Goal: Information Seeking & Learning: Learn about a topic

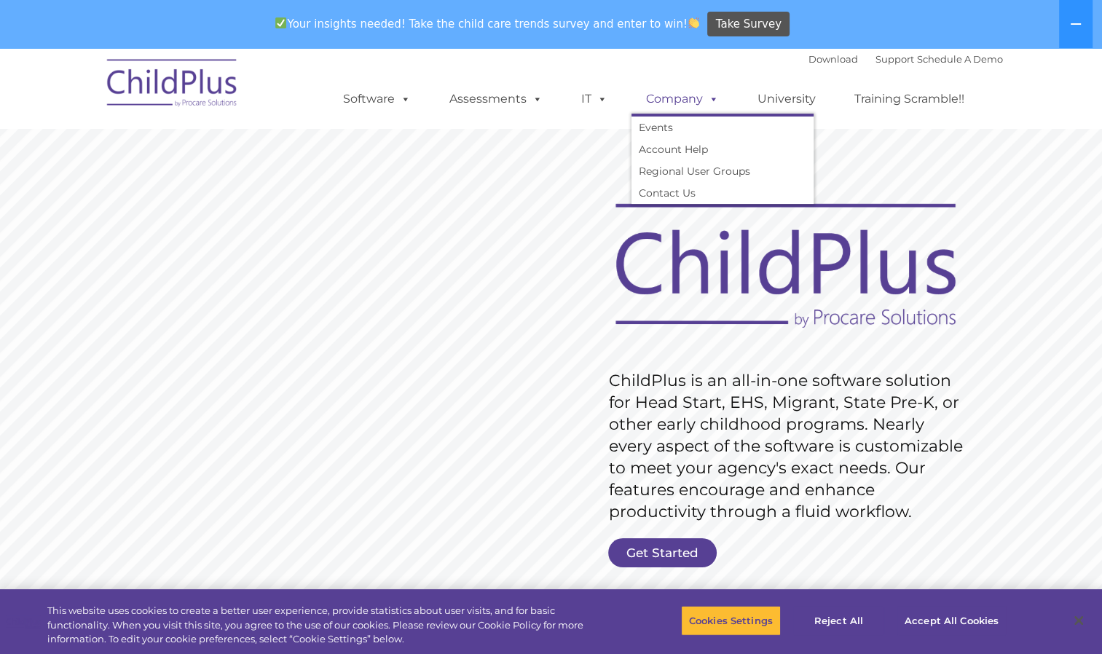
click at [697, 98] on link "Company" at bounding box center [683, 99] width 102 height 29
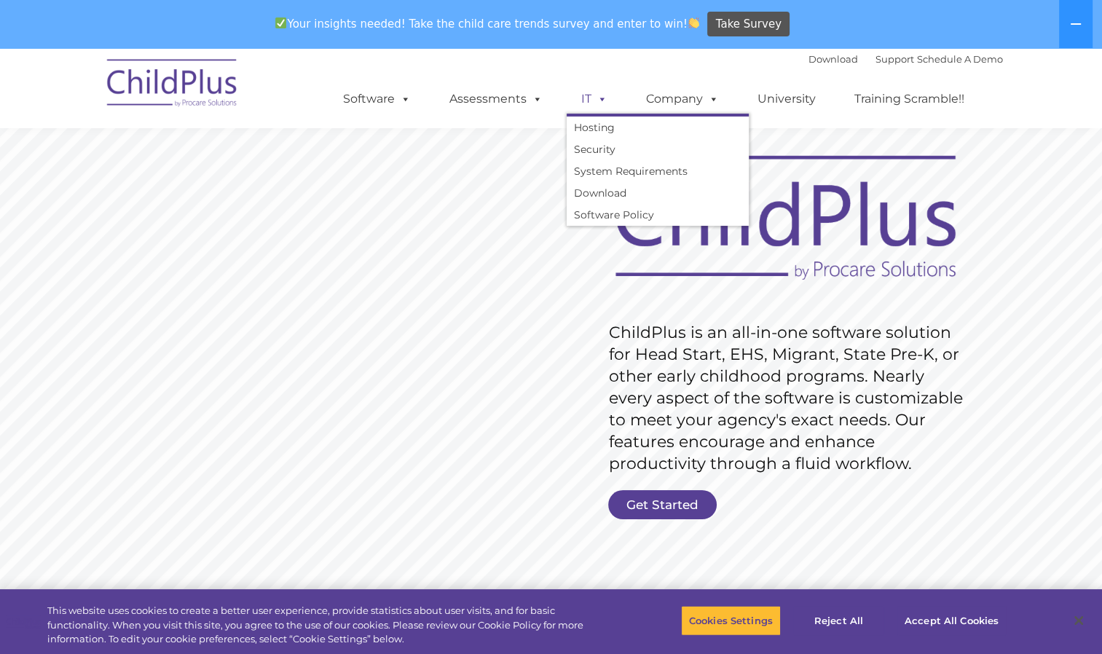
click at [584, 106] on link "IT" at bounding box center [594, 99] width 55 height 29
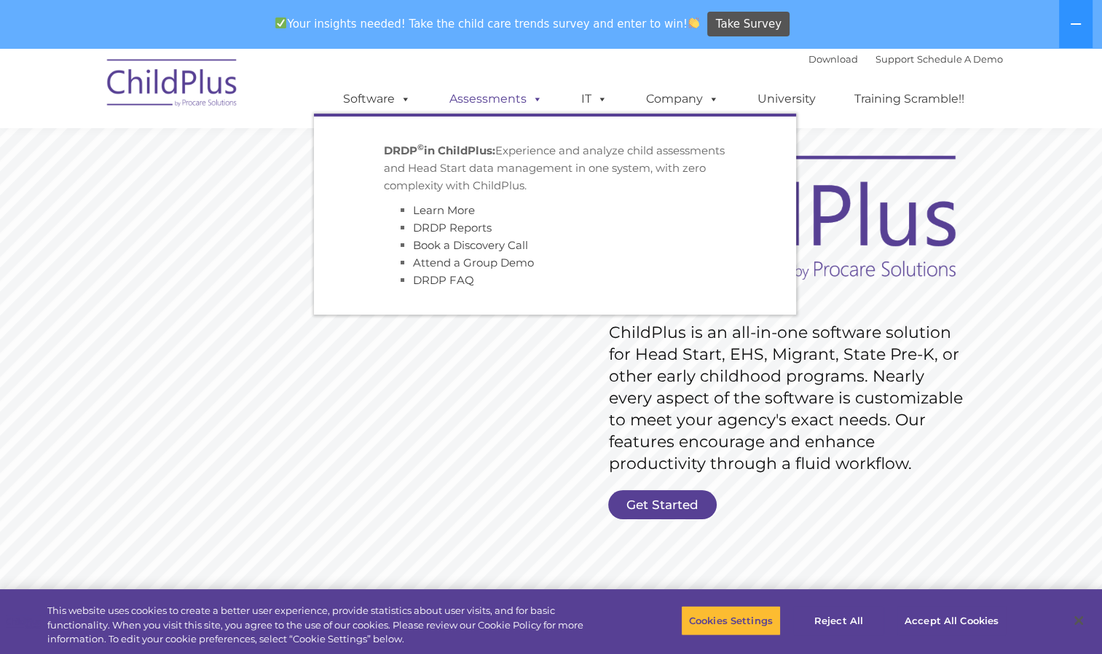
click at [501, 98] on link "Assessments" at bounding box center [496, 99] width 122 height 29
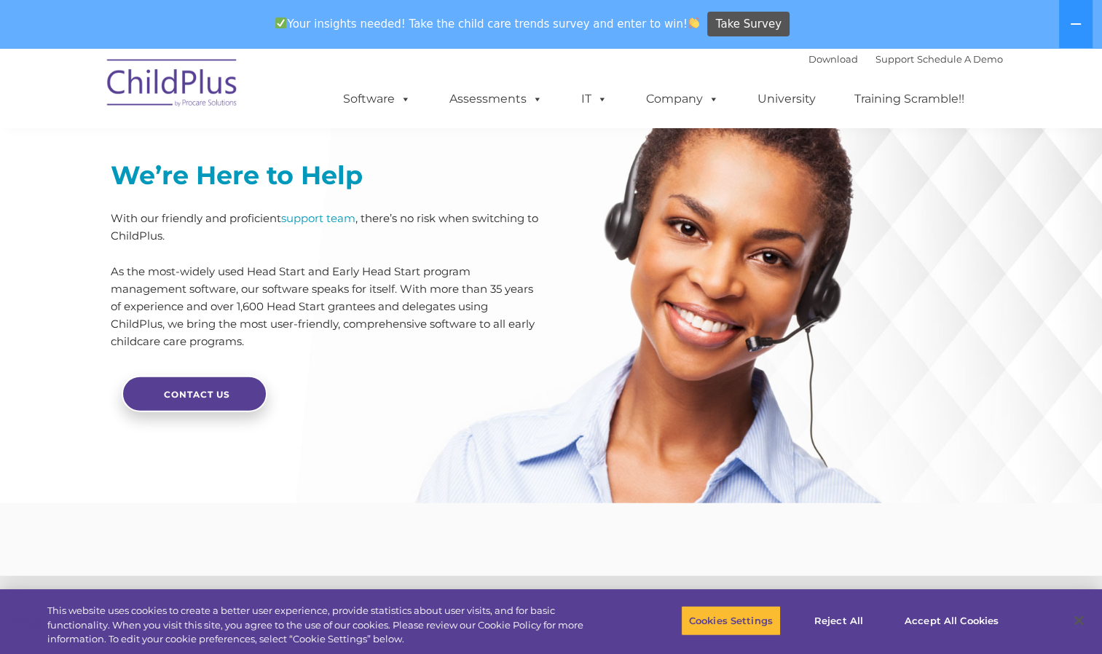
scroll to position [3496, 0]
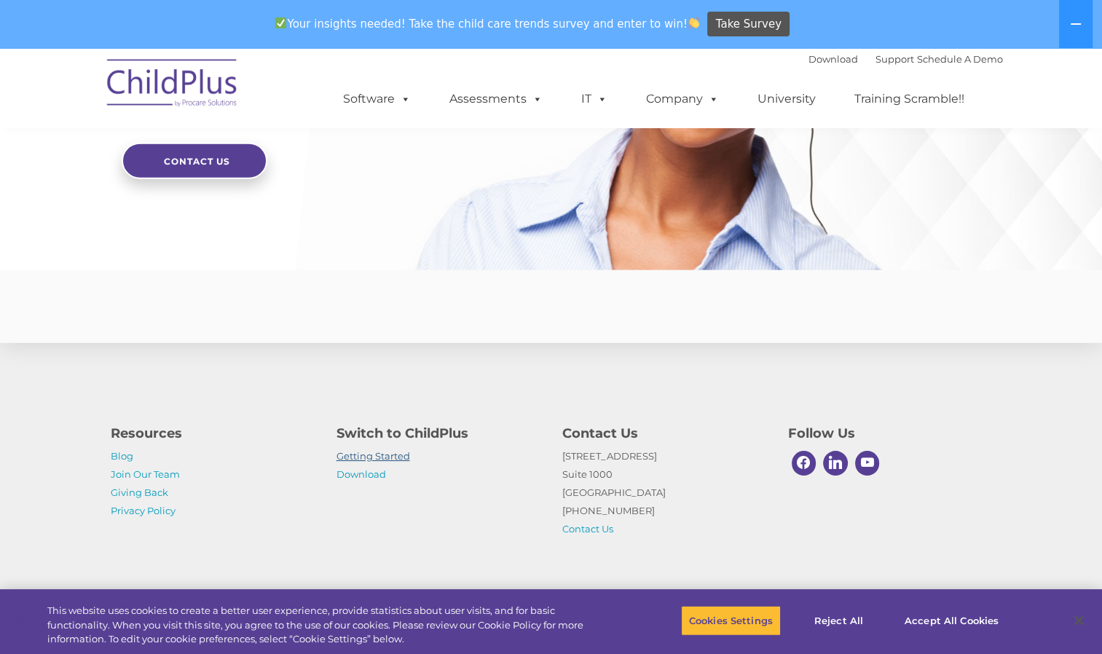
click at [393, 458] on link "Getting Started" at bounding box center [374, 456] width 74 height 12
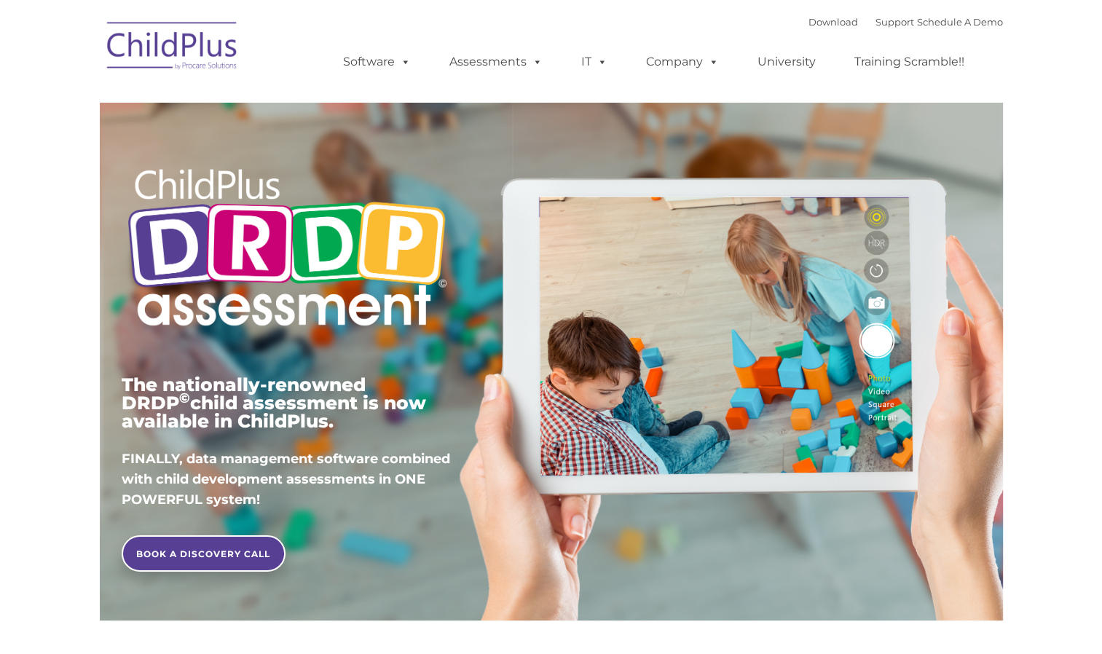
type input ""
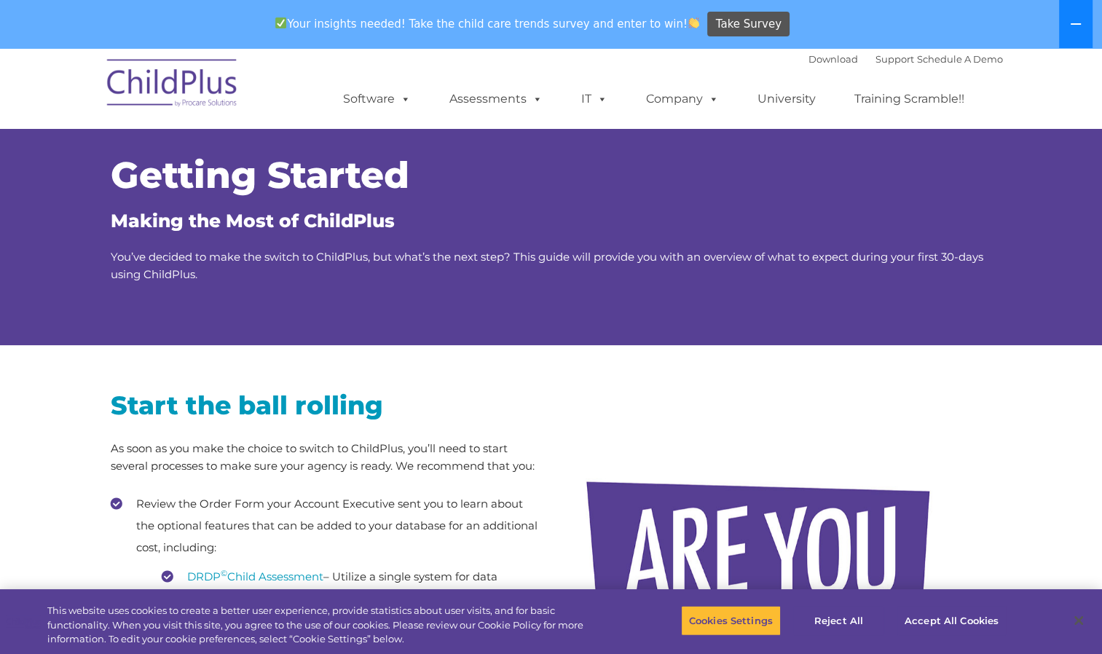
click at [1077, 17] on button at bounding box center [1076, 24] width 34 height 48
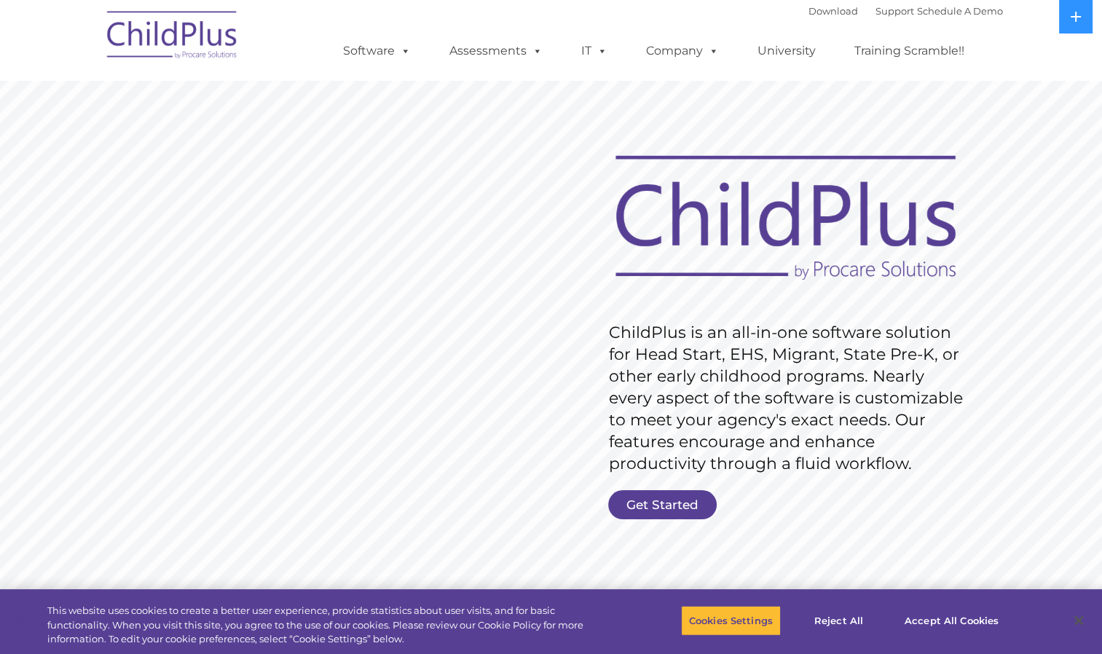
click at [153, 41] on img at bounding box center [173, 37] width 146 height 73
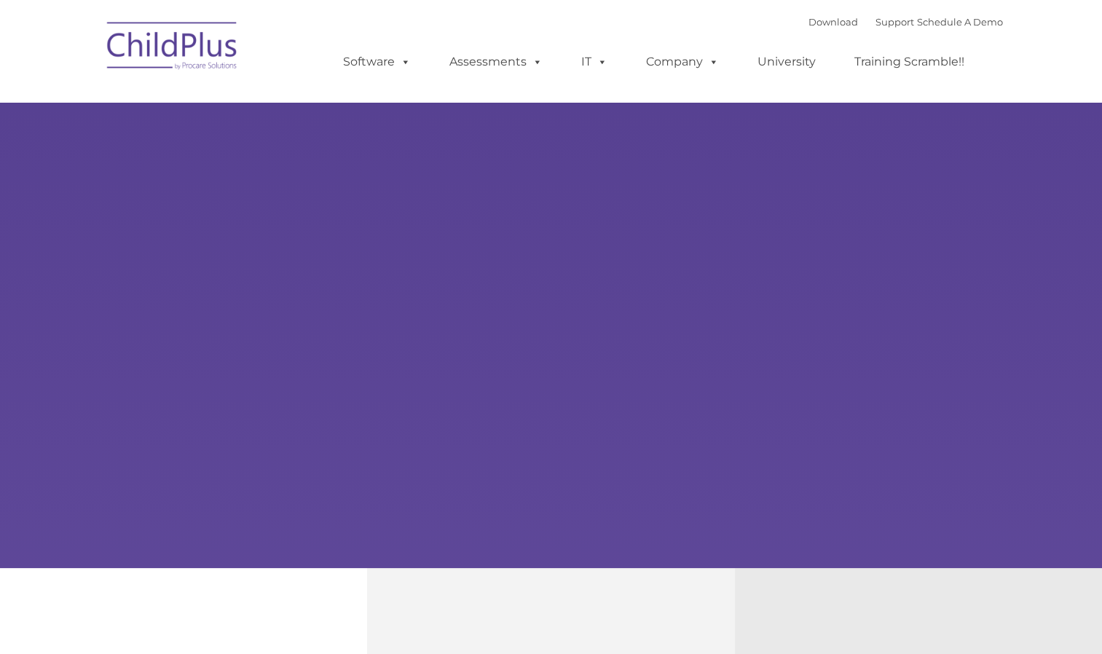
type input ""
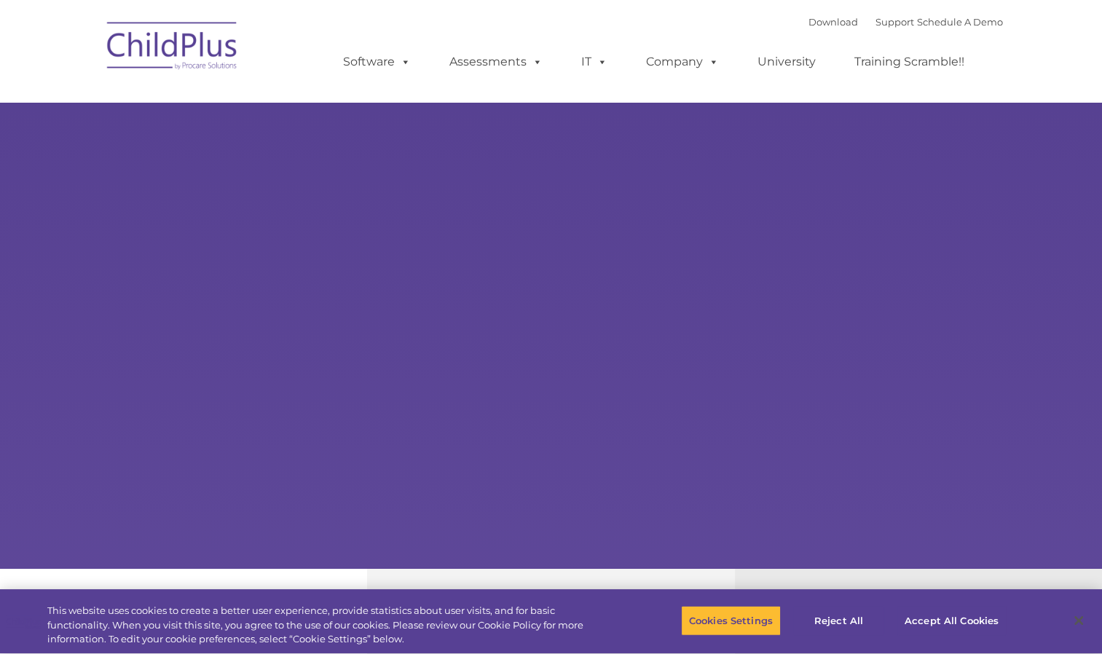
select select "MEDIUM"
